Goal: Transaction & Acquisition: Book appointment/travel/reservation

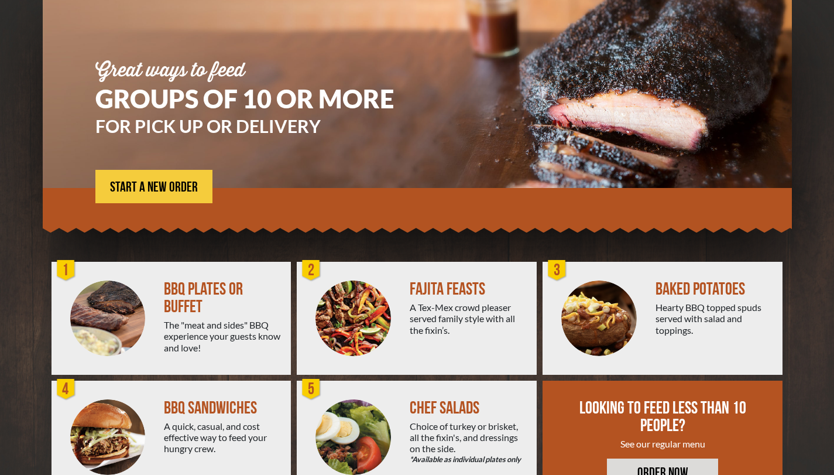
scroll to position [142, 0]
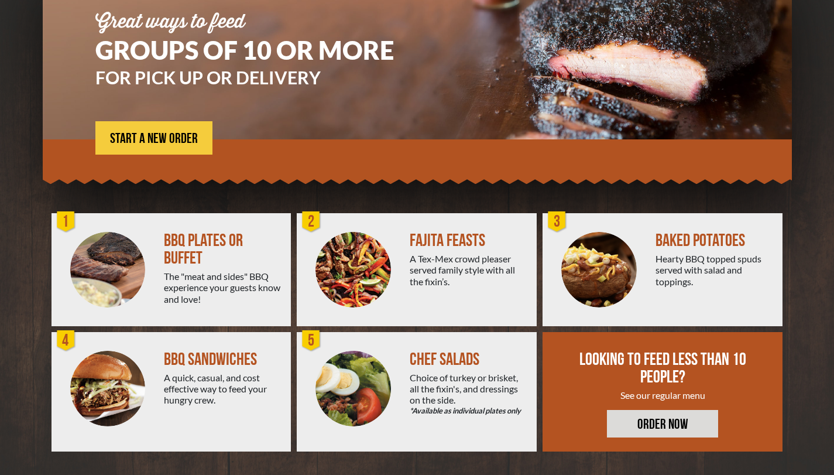
drag, startPoint x: 840, startPoint y: 61, endPoint x: 805, endPoint y: 221, distance: 164.2
click at [805, 221] on html "Back to [DOMAIN_NAME] GROUP CATERING PACKAGES Great ways to feed GROUPS OF 10 O…" at bounding box center [417, 95] width 834 height 475
click at [343, 255] on img at bounding box center [353, 270] width 76 height 76
click at [188, 140] on span "START A NEW ORDER" at bounding box center [154, 139] width 88 height 14
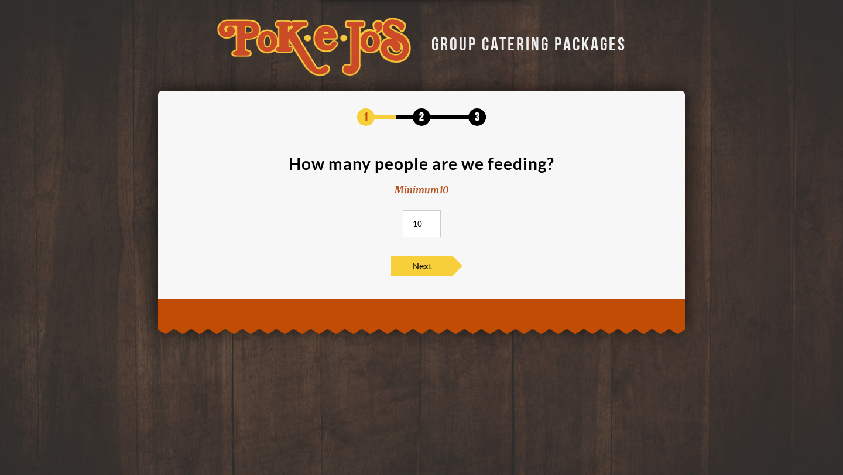
click at [430, 218] on input "10" at bounding box center [422, 223] width 38 height 27
click at [421, 221] on input "10" at bounding box center [422, 223] width 38 height 27
type input "100"
click at [403, 246] on div "1 2 3 How many people are we feeding? Minimum 10 100 Next" at bounding box center [422, 191] width 492 height 167
click at [409, 256] on span "Next" at bounding box center [421, 266] width 61 height 20
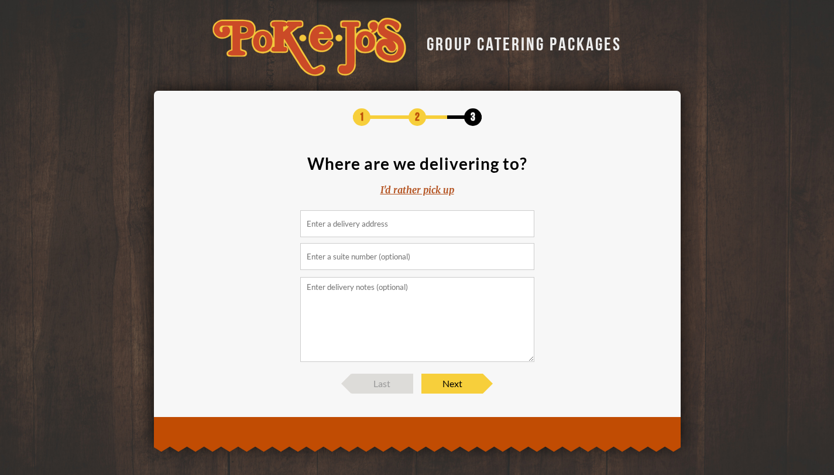
click at [400, 218] on input at bounding box center [417, 223] width 234 height 27
click at [411, 191] on div "I'd rather pick up" at bounding box center [417, 189] width 74 height 13
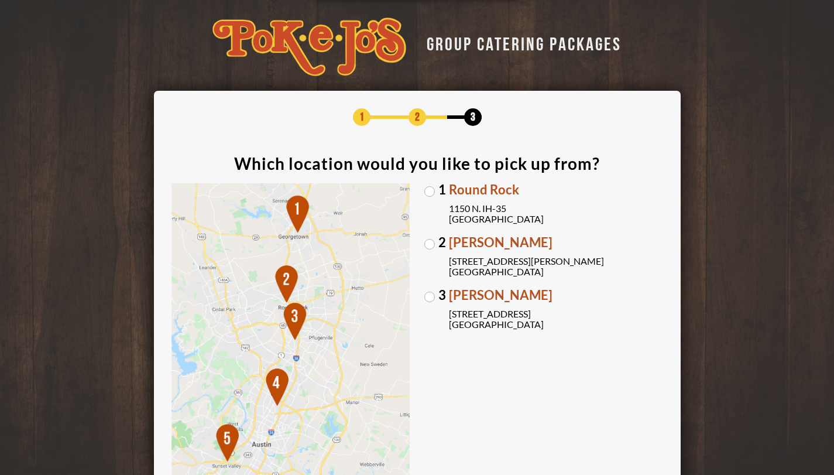
click at [432, 301] on label "3 [PERSON_NAME] [STREET_ADDRESS]" at bounding box center [543, 309] width 239 height 41
click at [0, 0] on input "3 [PERSON_NAME] [STREET_ADDRESS]" at bounding box center [0, 0] width 0 height 0
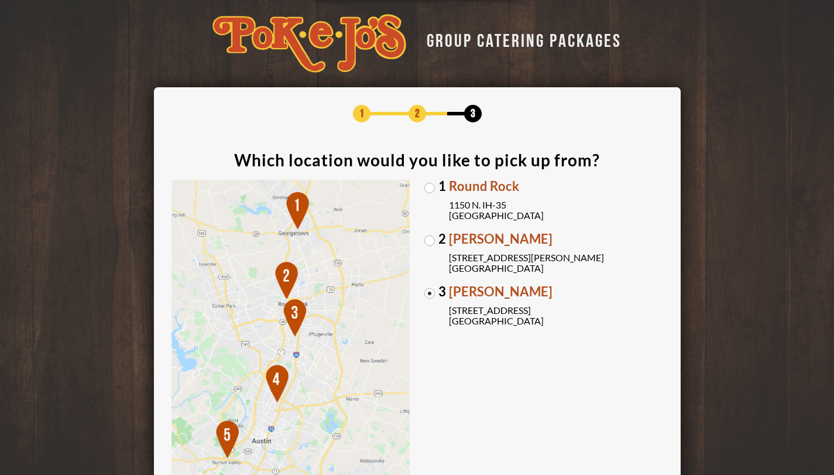
scroll to position [136, 0]
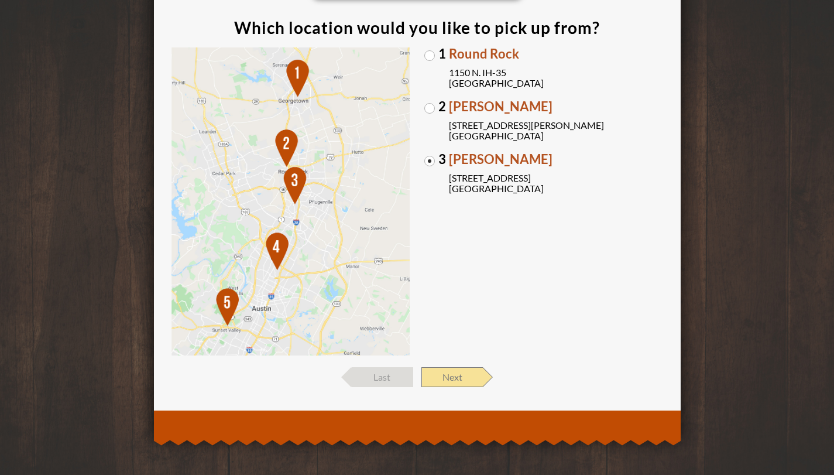
click at [435, 384] on span "Next" at bounding box center [451, 377] width 61 height 20
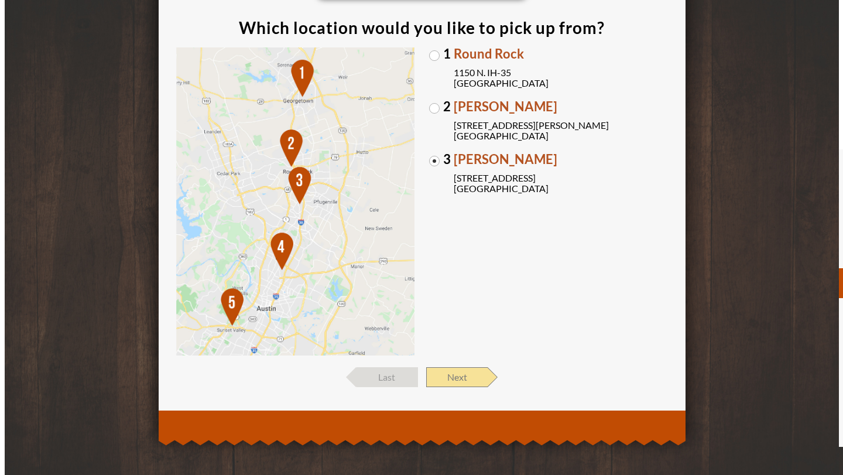
scroll to position [0, 0]
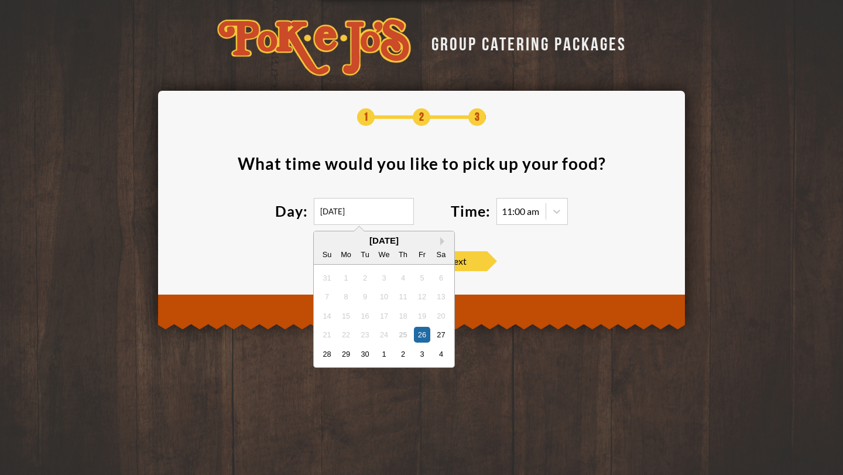
click at [338, 211] on input "[DATE]" at bounding box center [364, 211] width 100 height 27
click at [441, 243] on button "Next Month" at bounding box center [444, 241] width 8 height 8
click at [441, 243] on div "October 2025" at bounding box center [384, 240] width 140 height 9
click at [413, 300] on div "5 6 7 8 9 10 11" at bounding box center [383, 296] width 133 height 19
click at [408, 297] on div "9" at bounding box center [403, 297] width 16 height 16
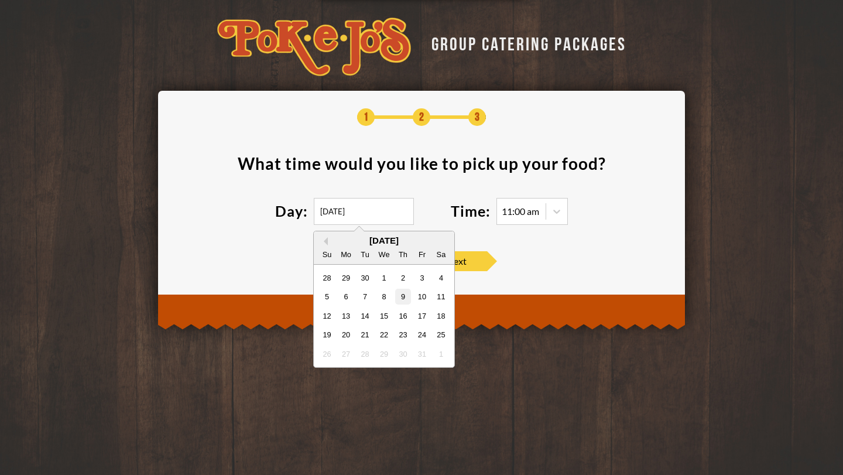
type input "10/09/2025"
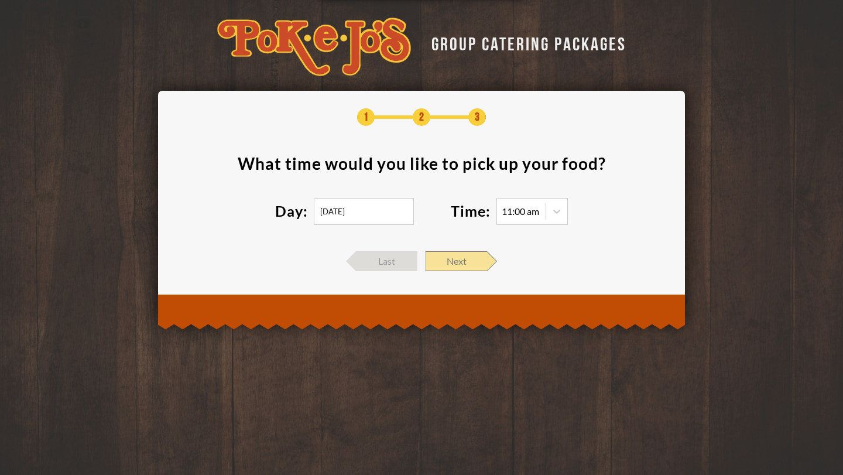
click at [486, 261] on span "Next" at bounding box center [456, 261] width 61 height 20
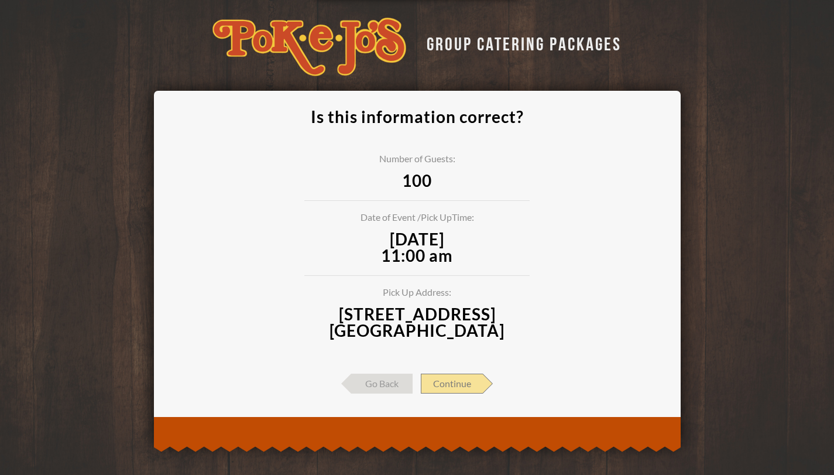
click at [469, 382] on span "Continue" at bounding box center [452, 383] width 62 height 20
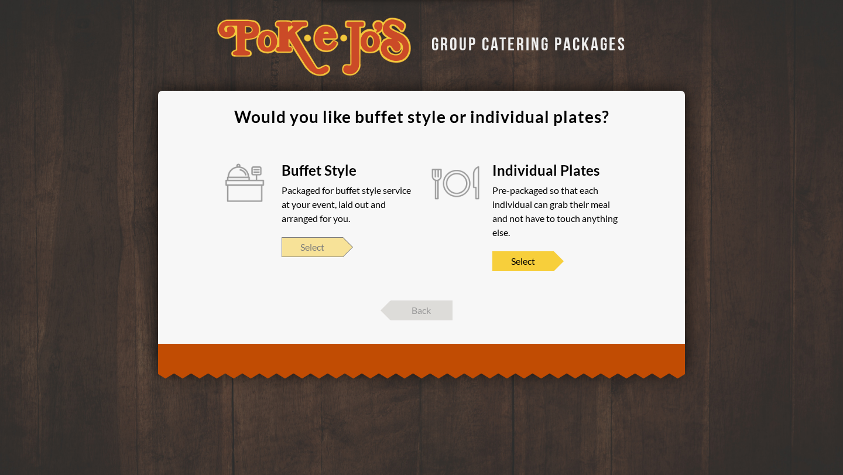
click at [330, 251] on span "Select" at bounding box center [312, 247] width 61 height 20
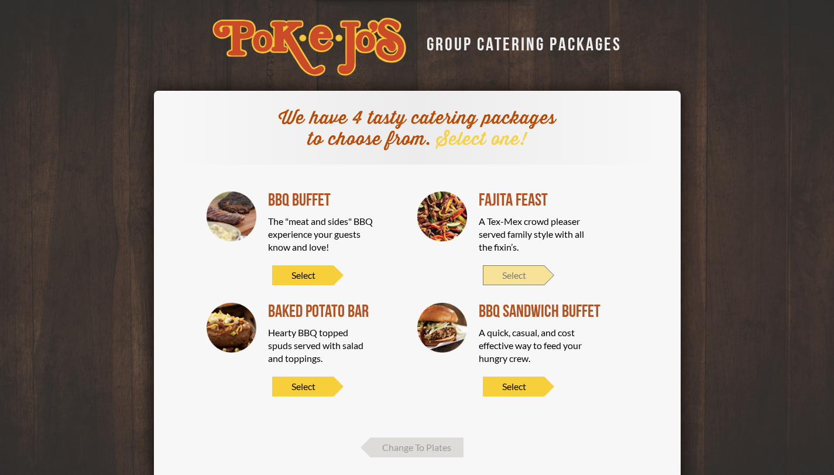
click at [522, 271] on span "Select" at bounding box center [513, 275] width 61 height 20
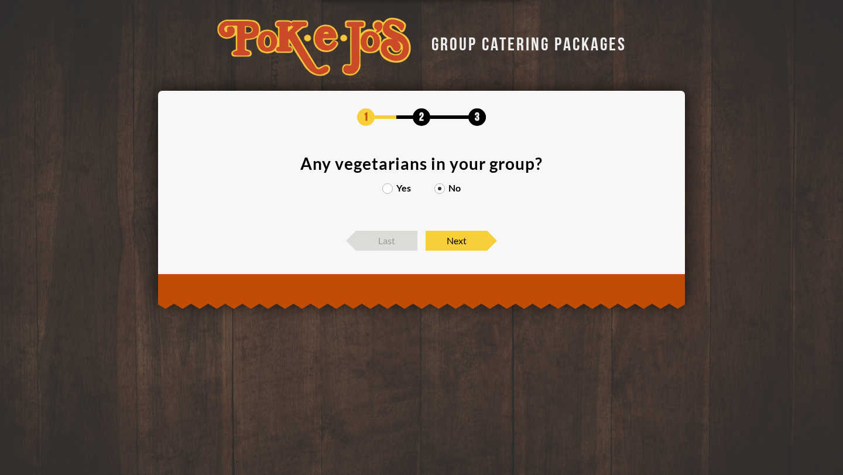
click at [399, 197] on div "Yes No" at bounding box center [422, 193] width 492 height 21
click at [393, 188] on label "Yes" at bounding box center [396, 187] width 29 height 9
click at [0, 0] on input "Yes" at bounding box center [0, 0] width 0 height 0
